Goal: Check status: Check status

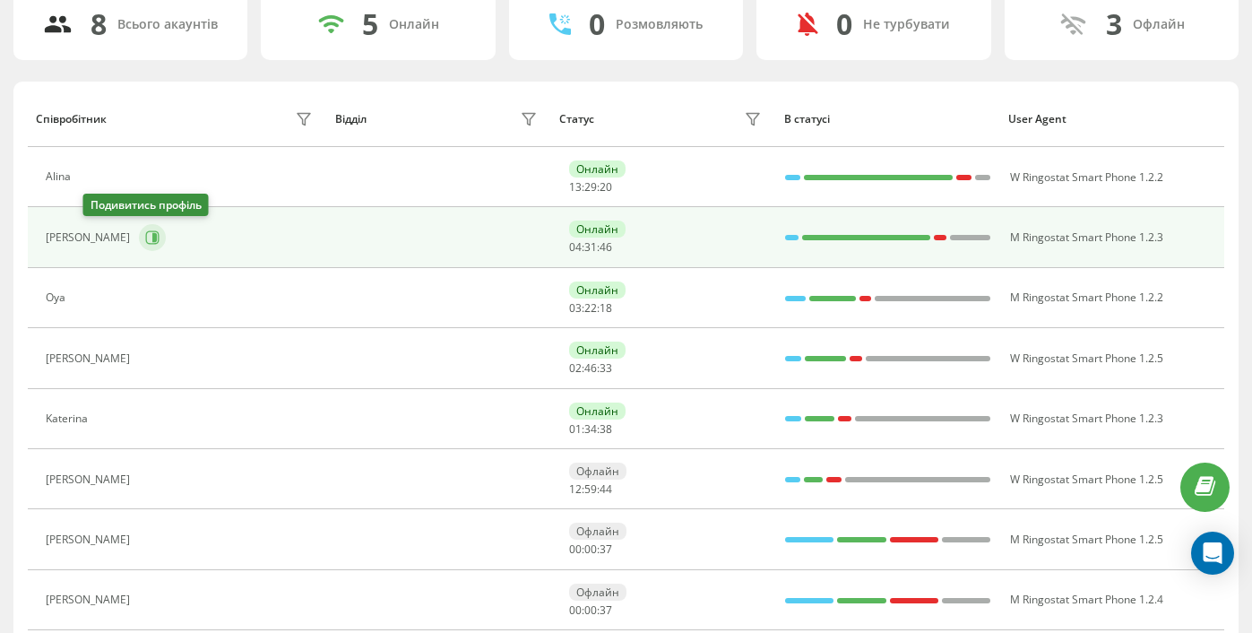
click at [145, 232] on icon at bounding box center [152, 237] width 14 height 14
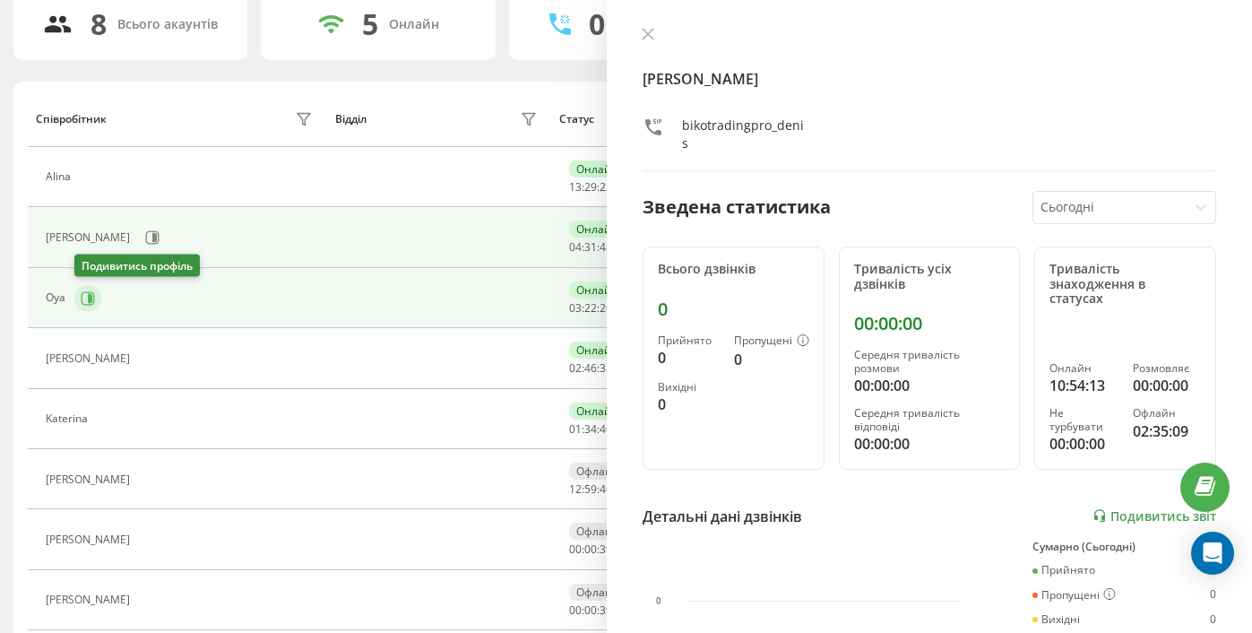
click at [83, 296] on icon at bounding box center [88, 298] width 14 height 14
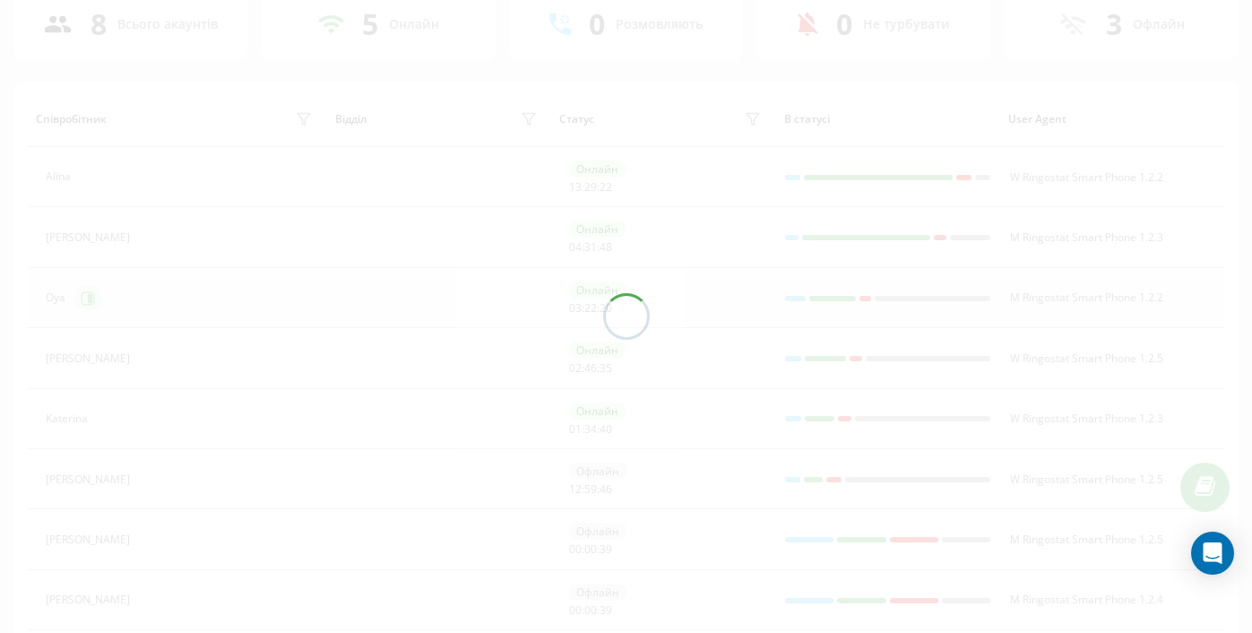
click at [83, 296] on div at bounding box center [626, 316] width 1252 height 633
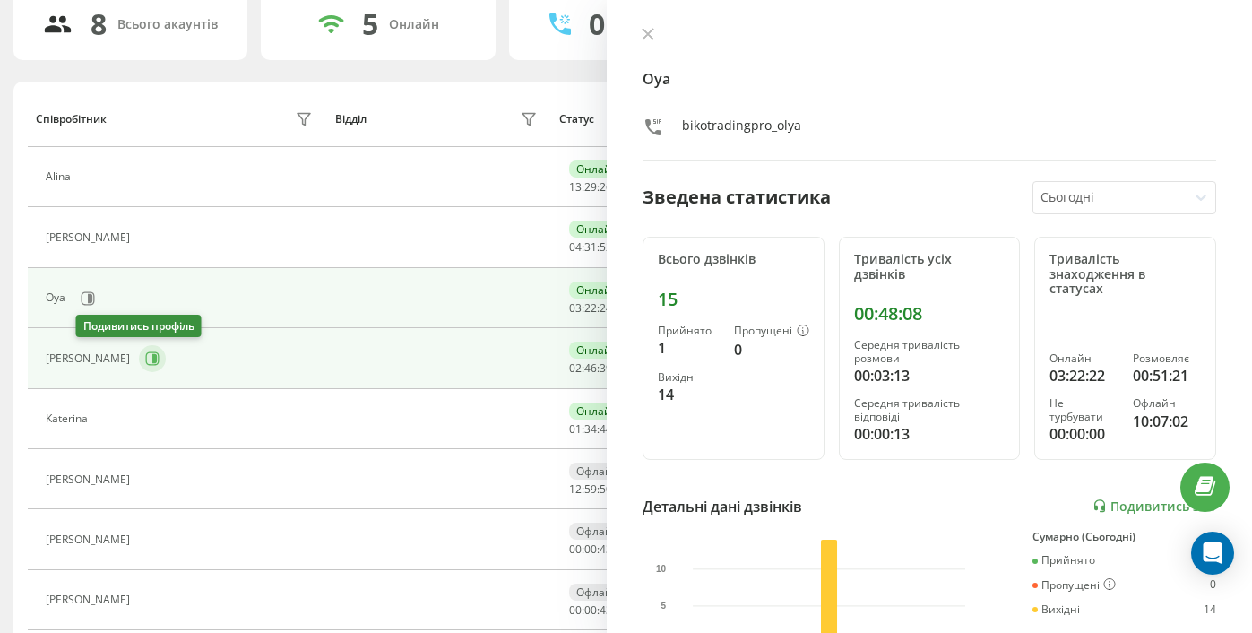
click at [152, 360] on icon at bounding box center [154, 358] width 4 height 9
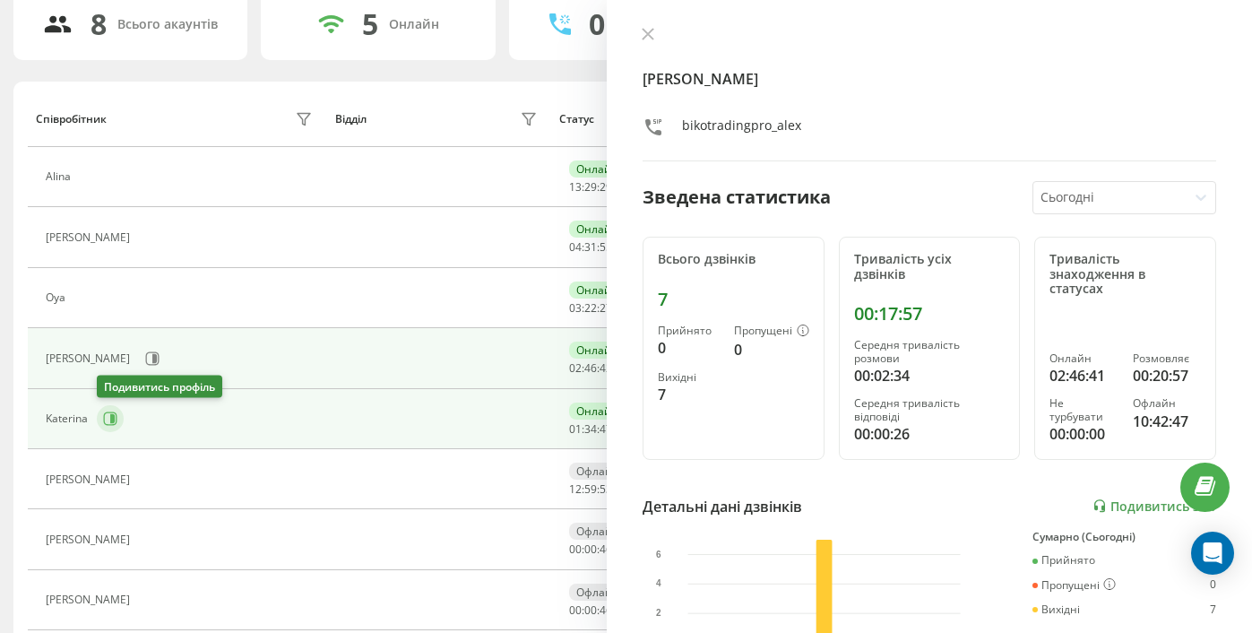
click at [113, 426] on button at bounding box center [110, 418] width 27 height 27
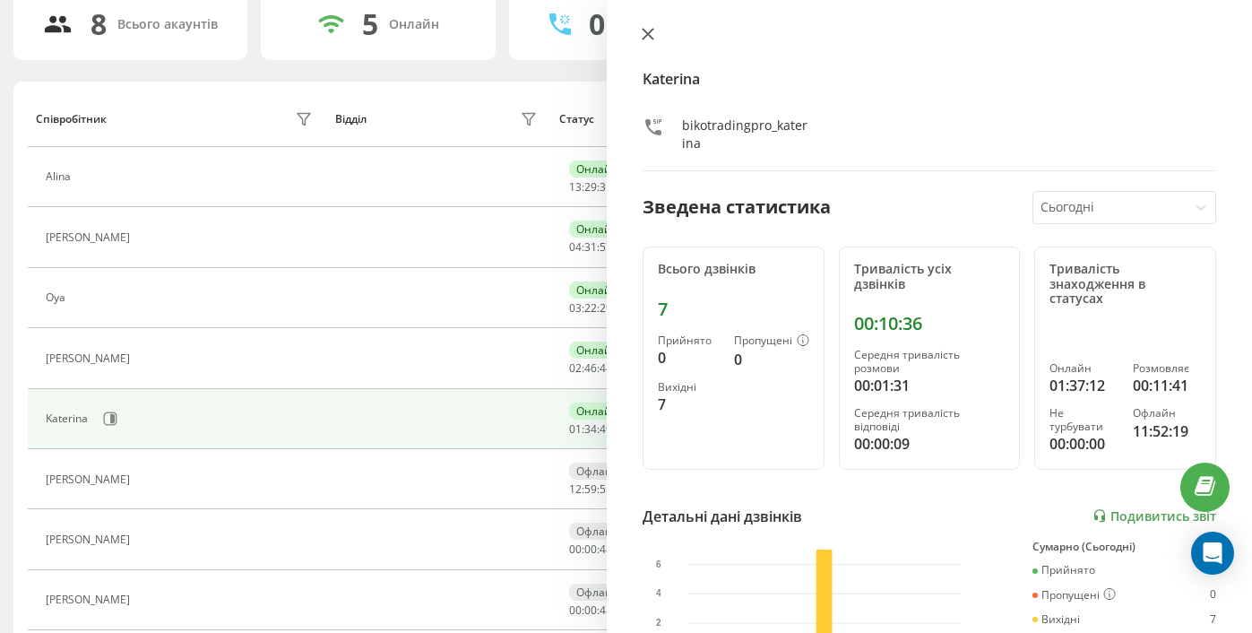
click at [652, 31] on icon at bounding box center [648, 34] width 11 height 11
